Goal: Task Accomplishment & Management: Use online tool/utility

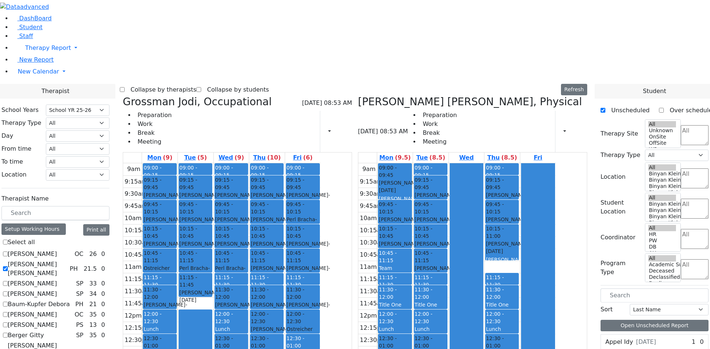
select select "212"
click at [67, 260] on label "[PERSON_NAME] [PERSON_NAME]" at bounding box center [37, 269] width 59 height 18
click at [8, 267] on input "[PERSON_NAME] [PERSON_NAME]" at bounding box center [5, 269] width 5 height 5
checkbox input "false"
select select "1"
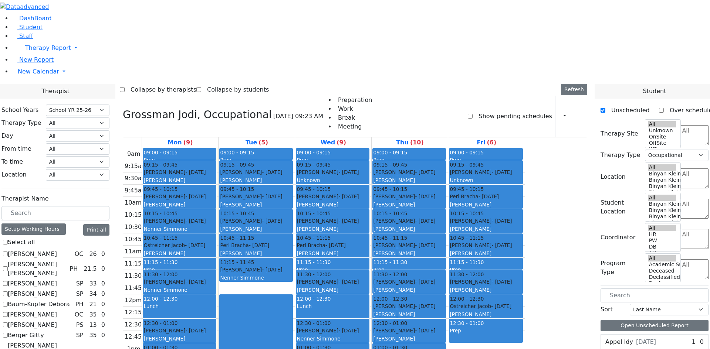
click at [67, 260] on label "[PERSON_NAME] [PERSON_NAME]" at bounding box center [37, 269] width 59 height 18
click at [8, 267] on input "[PERSON_NAME] [PERSON_NAME]" at bounding box center [5, 269] width 5 height 5
checkbox input "true"
select select
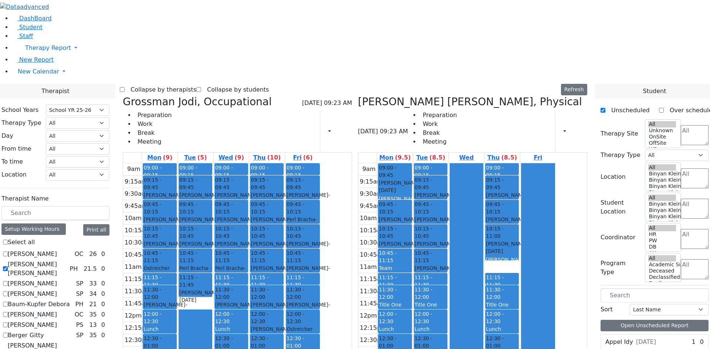
click at [44, 331] on label "Berger Gitty" at bounding box center [26, 335] width 36 height 9
click at [8, 333] on input "Berger Gitty" at bounding box center [5, 335] width 5 height 5
checkbox input "true"
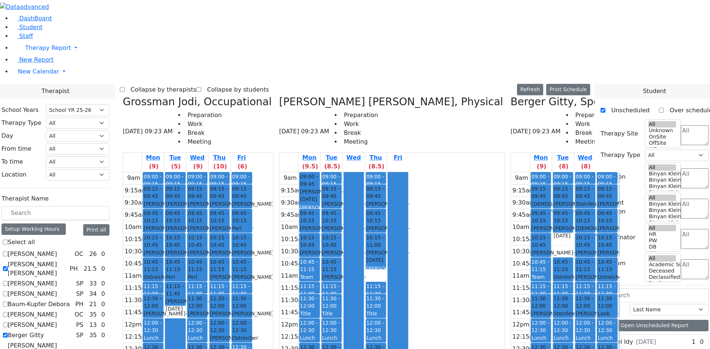
scroll to position [222, 0]
checkbox input "false"
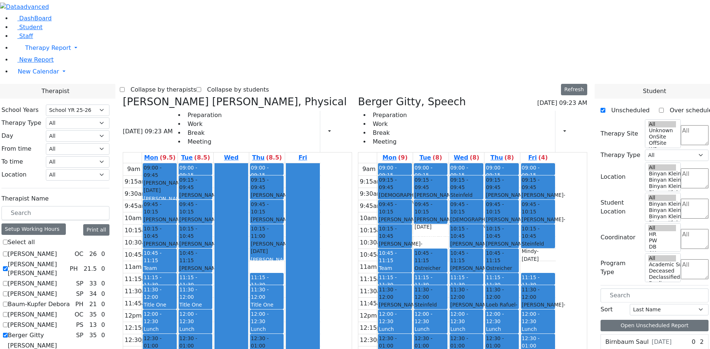
click at [560, 128] on icon "button" at bounding box center [560, 131] width 0 height 7
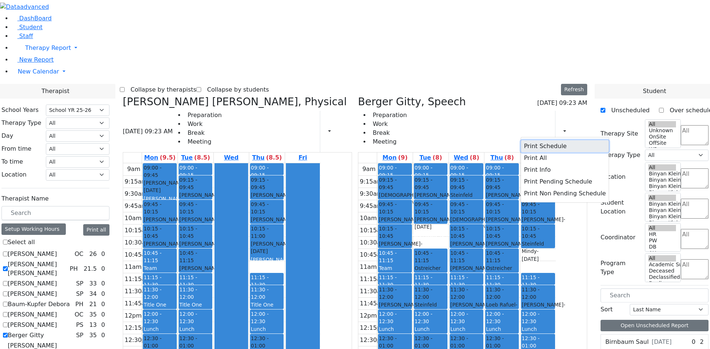
click at [535, 140] on button "Print Schedule" at bounding box center [565, 146] width 88 height 12
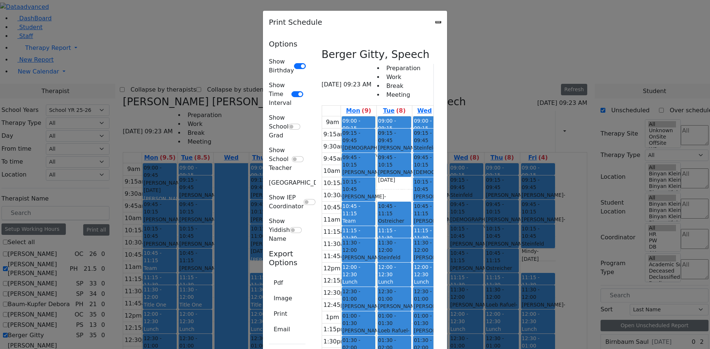
scroll to position [44, 0]
click at [269, 307] on button "Print" at bounding box center [280, 314] width 23 height 14
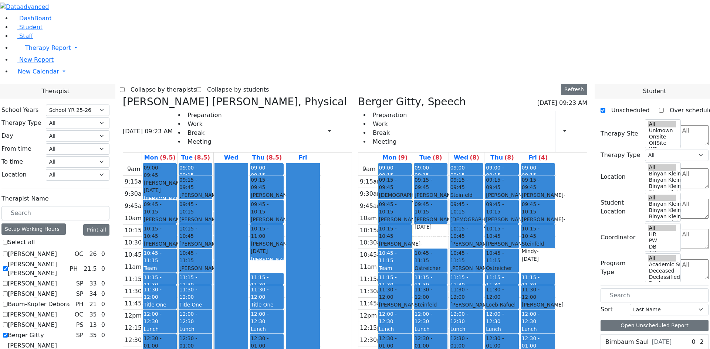
drag, startPoint x: 227, startPoint y: 92, endPoint x: 230, endPoint y: 57, distance: 34.5
click at [177, 163] on div "09:00 - 09:45 [PERSON_NAME] - [DATE] [GEOGRAPHIC_DATA][PERSON_NAME][GEOGRAPHIC_…" at bounding box center [159, 309] width 35 height 293
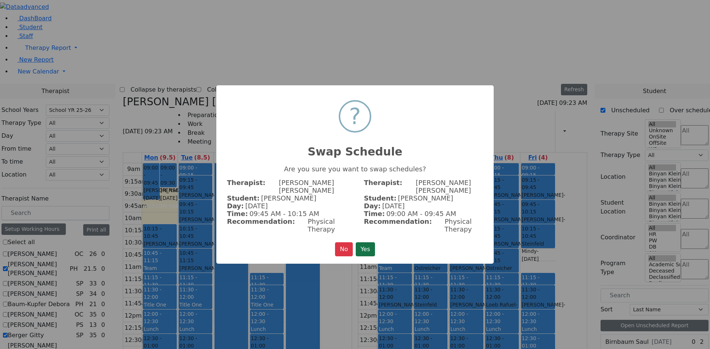
click at [367, 243] on button "Yes" at bounding box center [365, 250] width 19 height 14
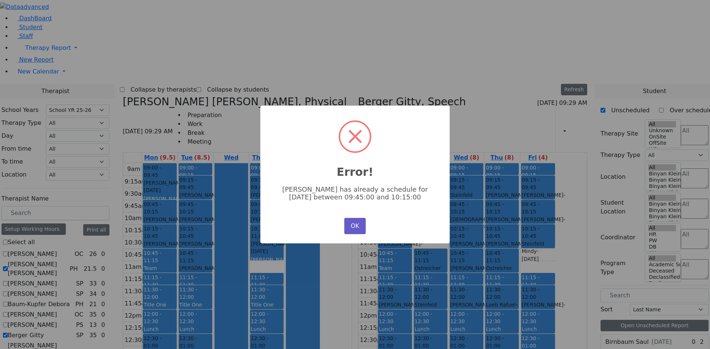
click at [349, 223] on button "OK" at bounding box center [354, 226] width 21 height 16
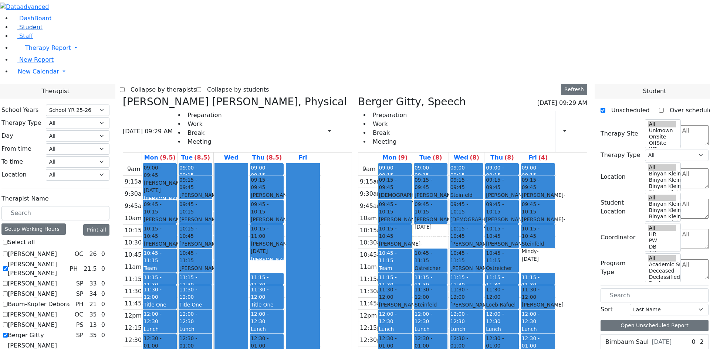
click at [23, 31] on span "Student" at bounding box center [30, 27] width 23 height 7
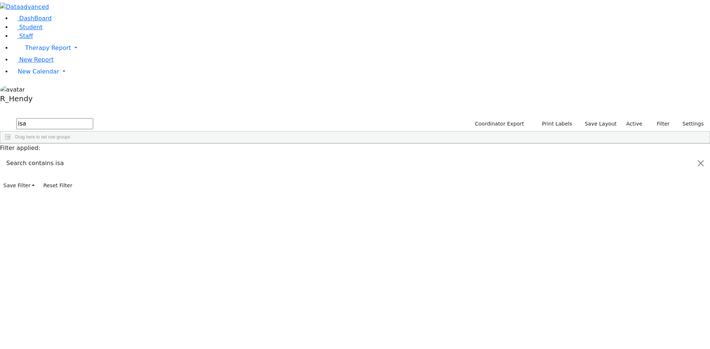
type input "isa"
click at [94, 290] on div "Schonbrun" at bounding box center [71, 295] width 47 height 10
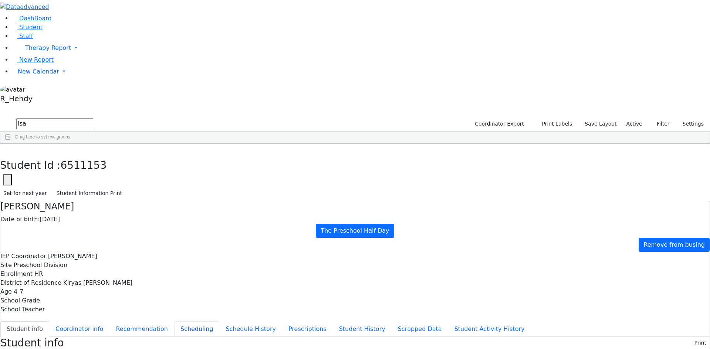
click at [174, 322] on button "Scheduling" at bounding box center [196, 330] width 45 height 16
